Goal: Transaction & Acquisition: Purchase product/service

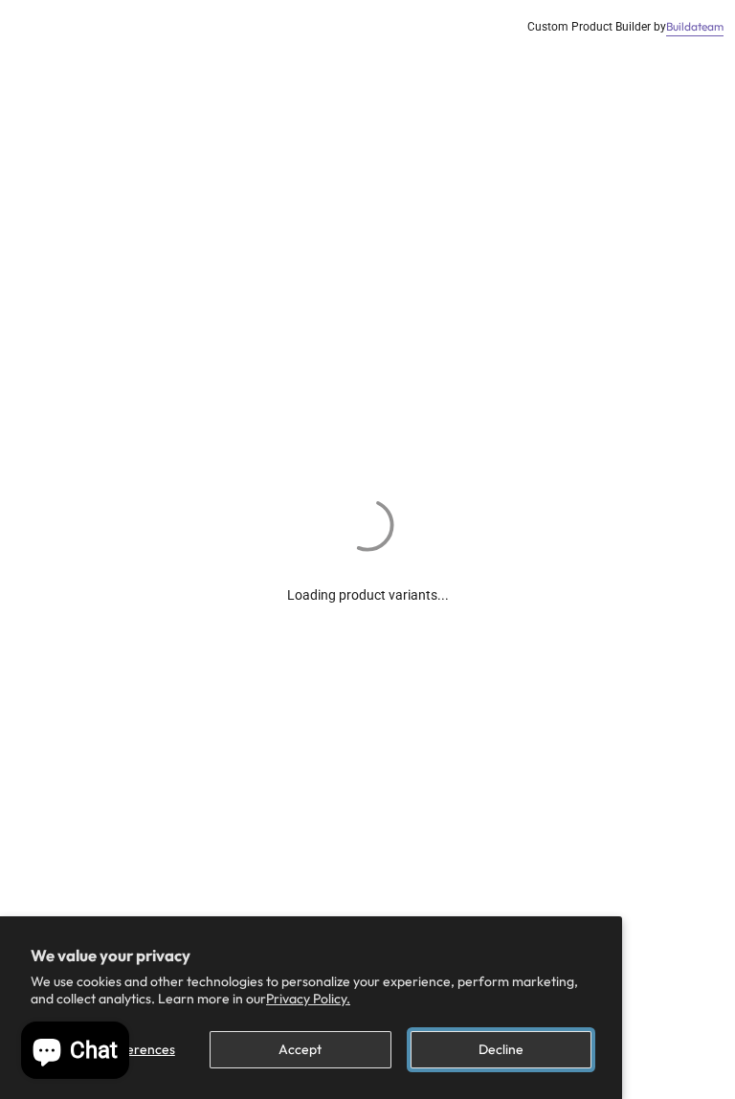
click at [541, 1060] on button "Decline" at bounding box center [500, 1049] width 181 height 37
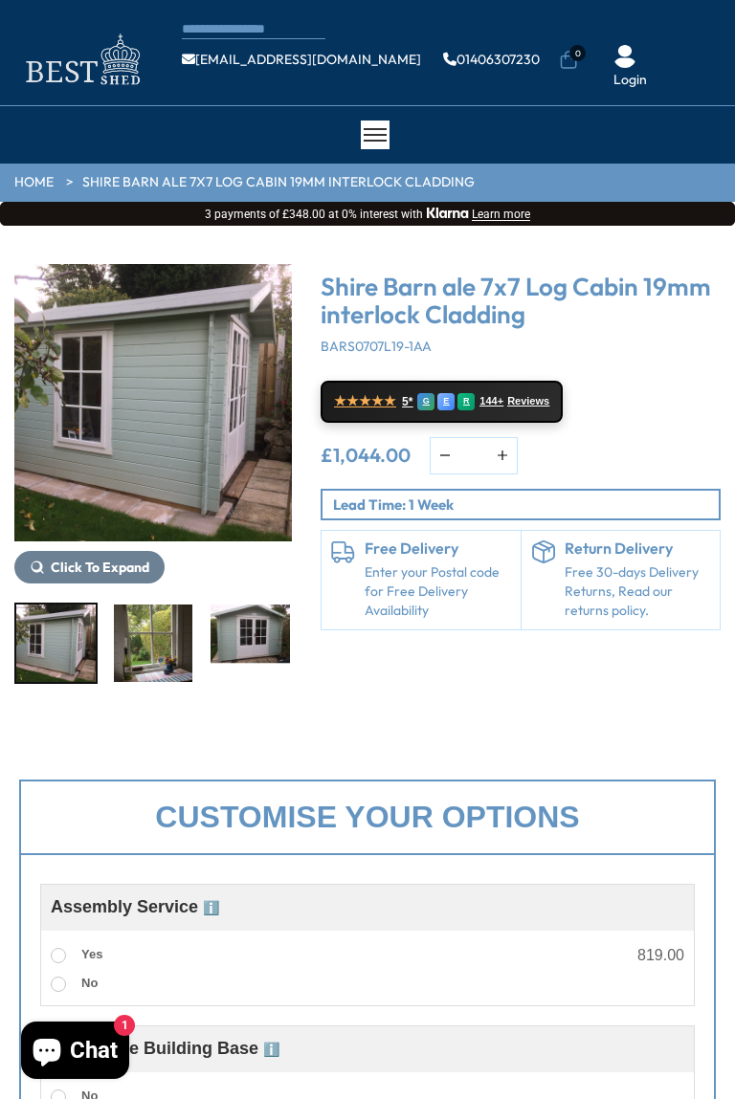
click at [75, 650] on img "1 / 11" at bounding box center [55, 643] width 79 height 77
click at [152, 640] on img "2 / 11" at bounding box center [153, 643] width 79 height 77
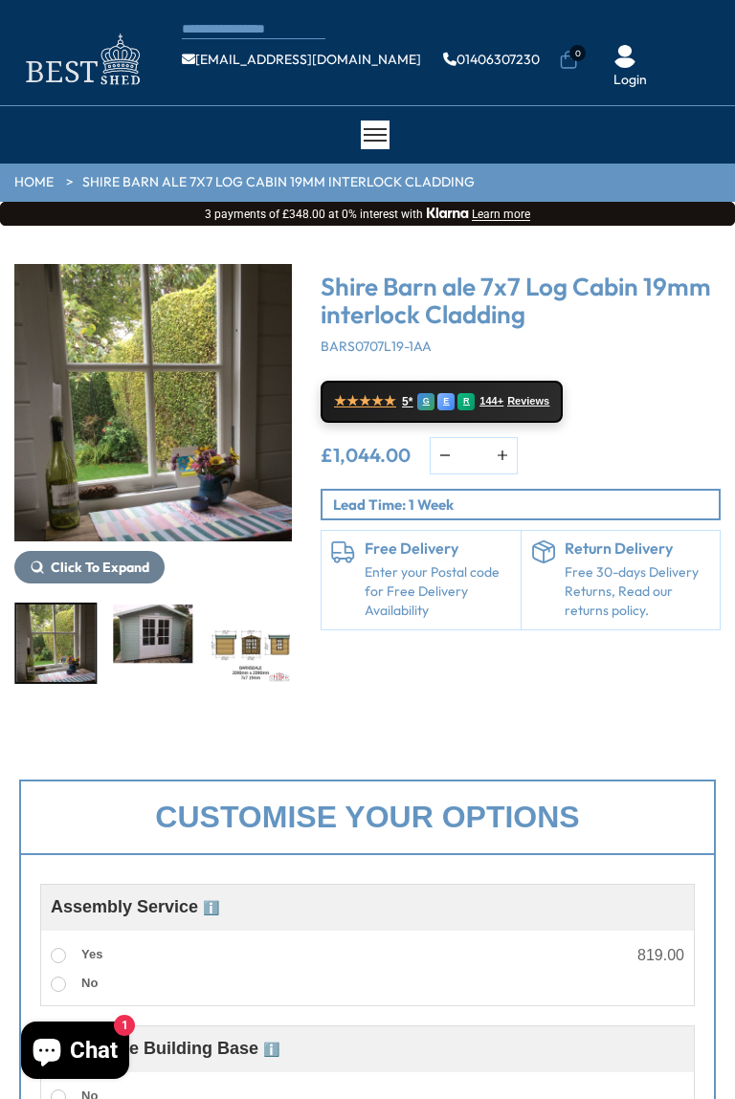
click at [246, 643] on img "4 / 11" at bounding box center [249, 643] width 79 height 77
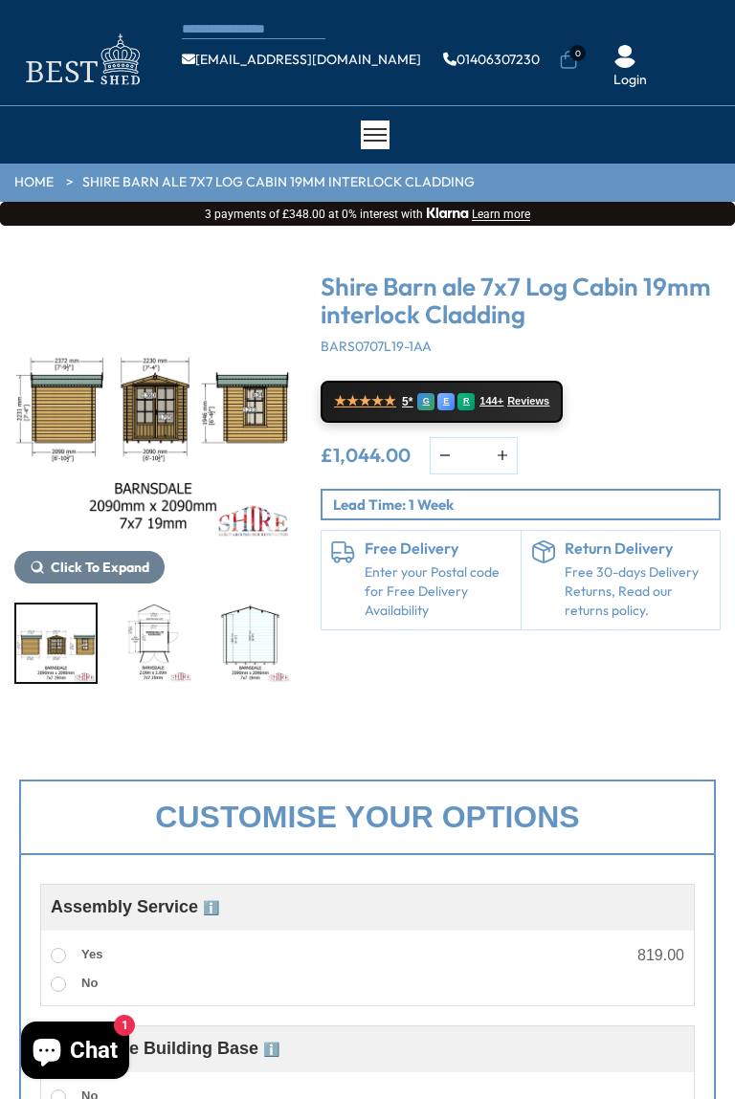
click at [149, 648] on img "5 / 11" at bounding box center [153, 643] width 79 height 77
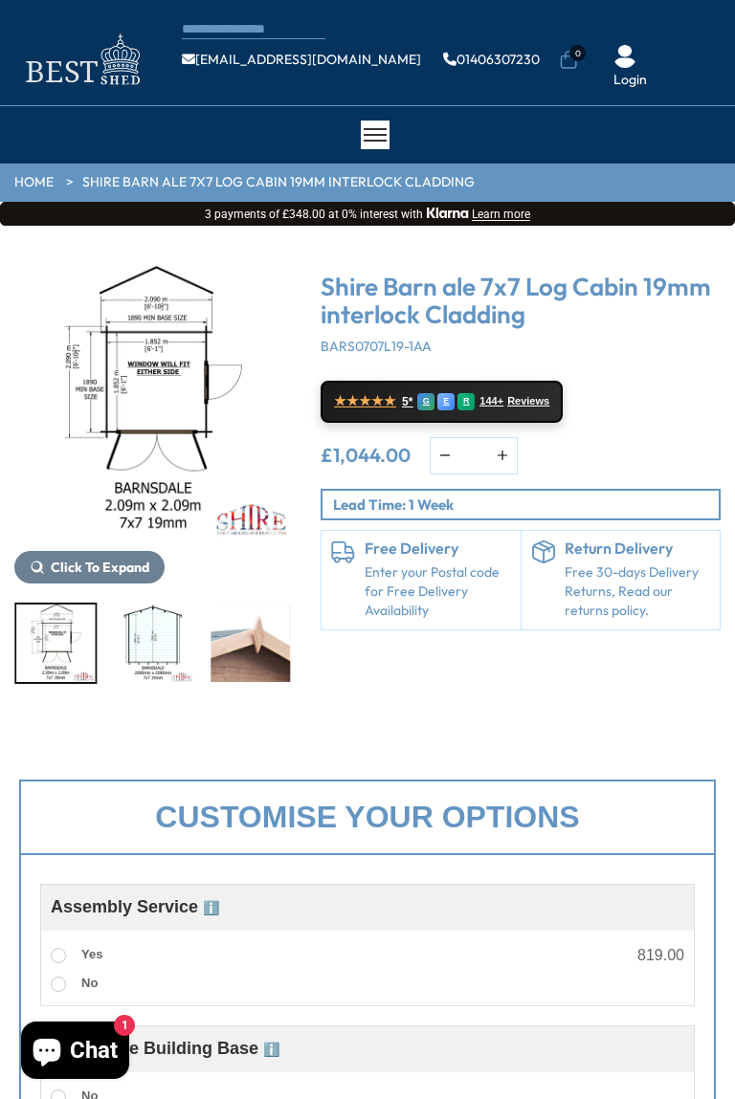
scroll to position [9, 0]
